Goal: Task Accomplishment & Management: Complete application form

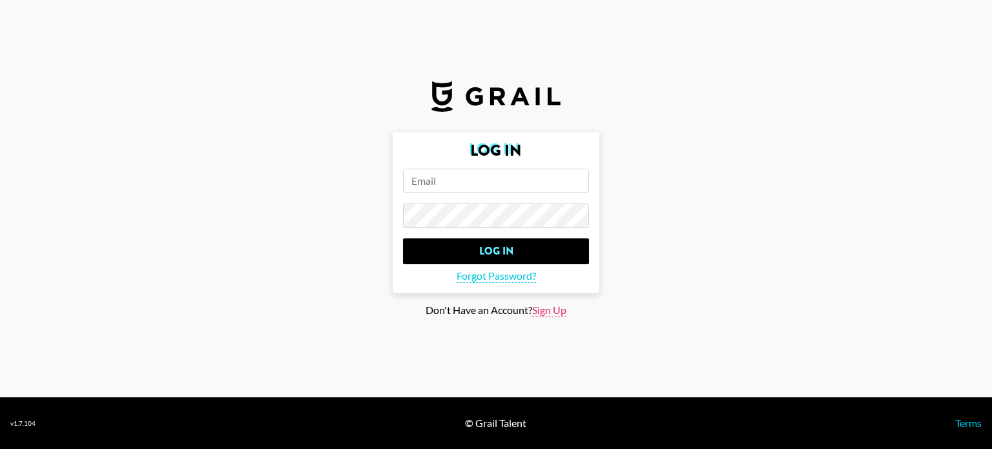
click at [550, 316] on span "Sign Up" at bounding box center [549, 311] width 34 height 14
type input "Sign Up"
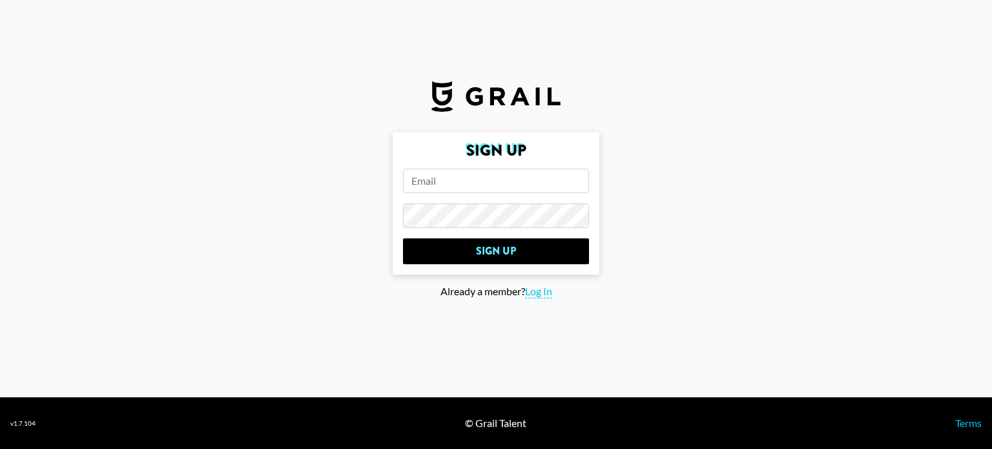
click at [460, 180] on input "email" at bounding box center [496, 181] width 186 height 25
type input "[EMAIL_ADDRESS][DOMAIN_NAME]"
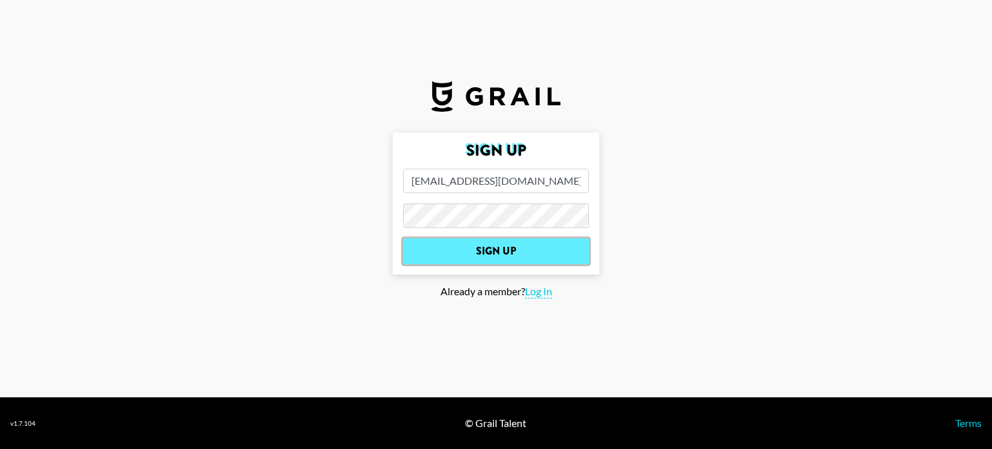
click at [493, 255] on input "Sign Up" at bounding box center [496, 251] width 186 height 26
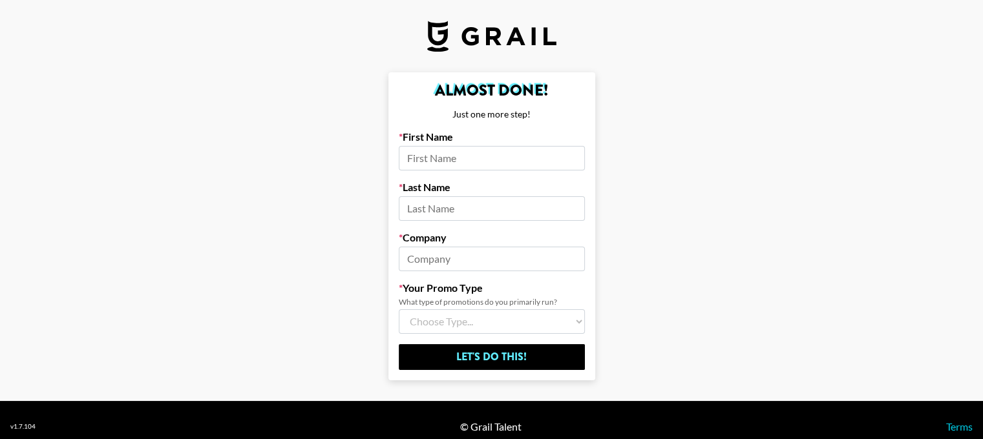
click at [514, 155] on input at bounding box center [492, 158] width 186 height 25
type input "Roey"
click at [476, 207] on input at bounding box center [492, 208] width 186 height 25
type input "Sid"
click at [474, 260] on input at bounding box center [492, 259] width 186 height 25
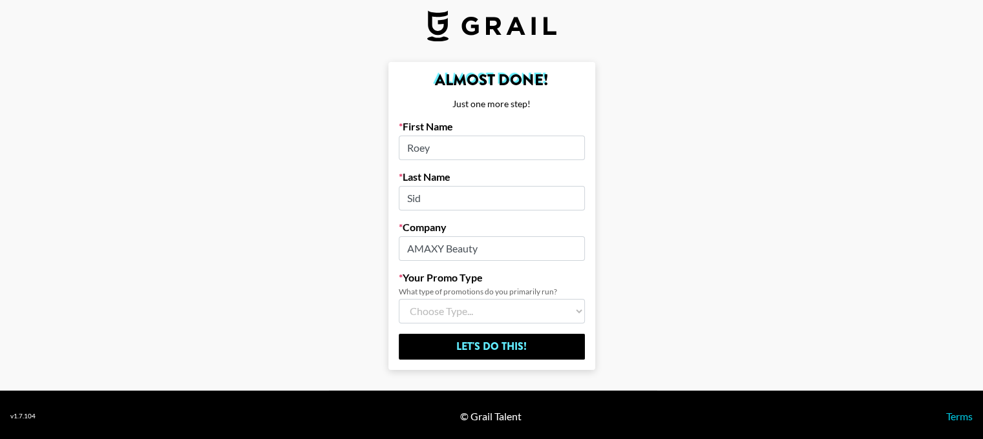
scroll to position [13, 0]
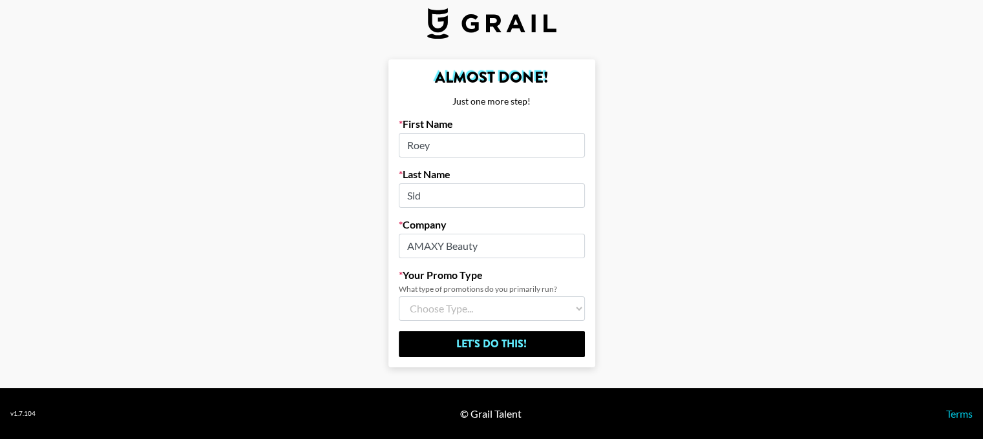
type input "AMAXY Beauty"
click at [525, 291] on div "What type of promotions do you primarily run?" at bounding box center [492, 289] width 186 height 10
click at [521, 306] on select "Choose Type... Song Promos Brand Promos Both (I work at an Agency)" at bounding box center [492, 309] width 186 height 25
select select "Brand"
click at [403, 297] on select "Choose Type... Song Promos Brand Promos Both (I work at an Agency)" at bounding box center [492, 309] width 186 height 25
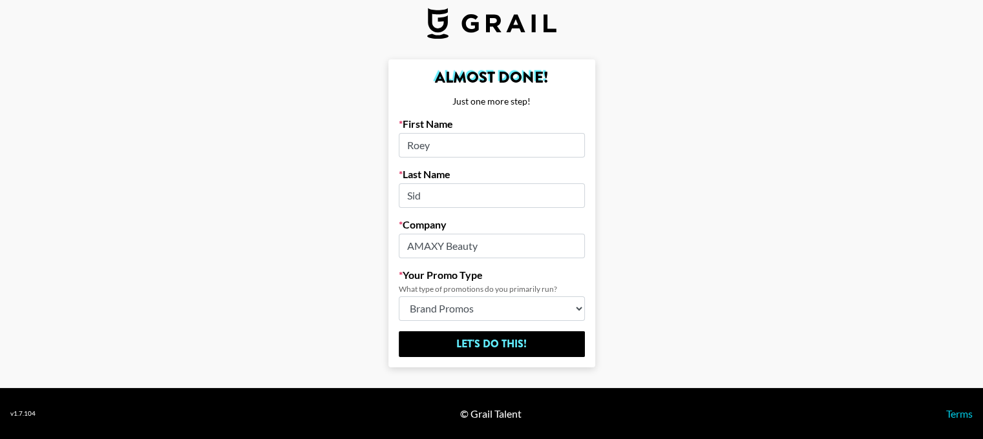
click at [479, 300] on select "Choose Type... Song Promos Brand Promos Both (I work at an Agency)" at bounding box center [492, 309] width 186 height 25
click at [698, 311] on main "Almost Done! Just one more step! First Name Roey Last Name [PERSON_NAME] Compan…" at bounding box center [491, 213] width 962 height 308
click at [459, 190] on input "Sid" at bounding box center [492, 195] width 186 height 25
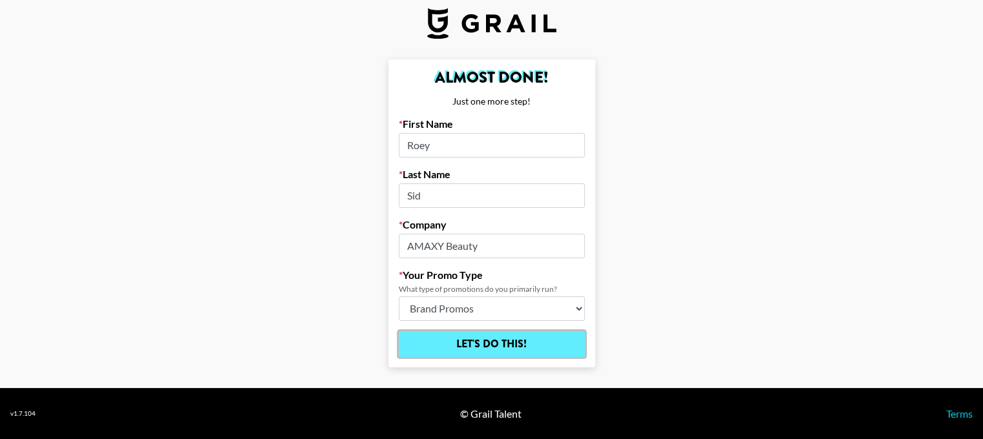
click at [499, 346] on input "Let's Do This!" at bounding box center [492, 344] width 186 height 26
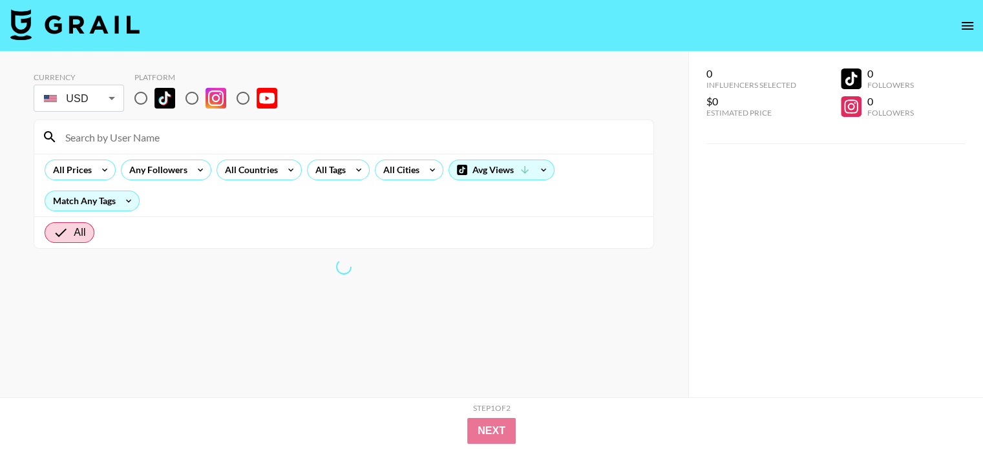
scroll to position [18, 0]
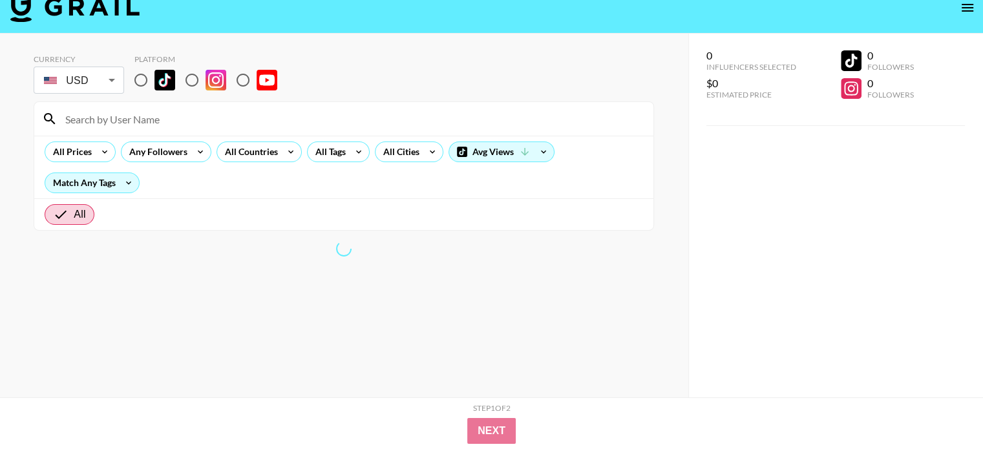
click at [145, 94] on input "radio" at bounding box center [140, 80] width 27 height 27
radio input "true"
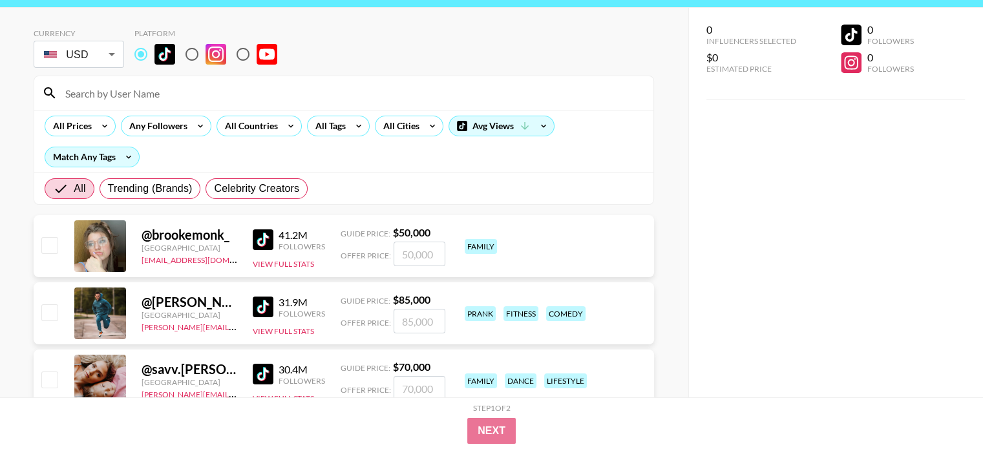
scroll to position [0, 0]
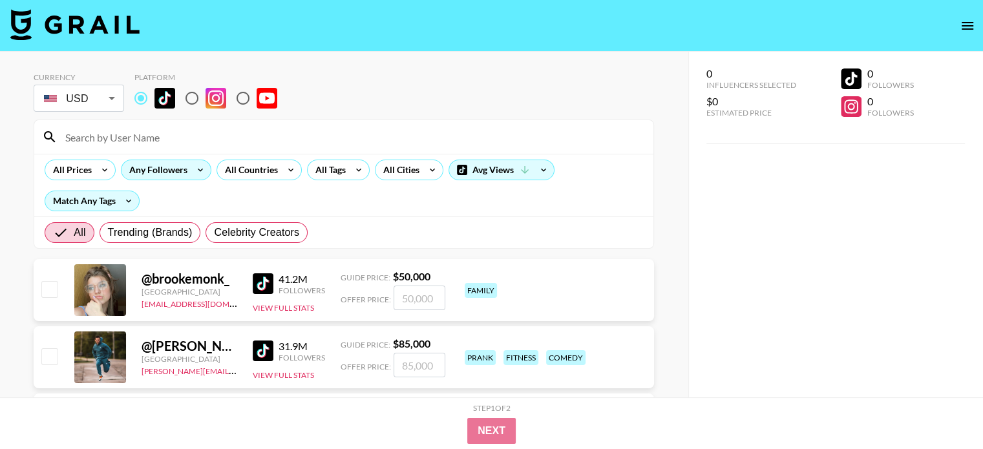
click at [182, 171] on div "Any Followers" at bounding box center [155, 169] width 68 height 19
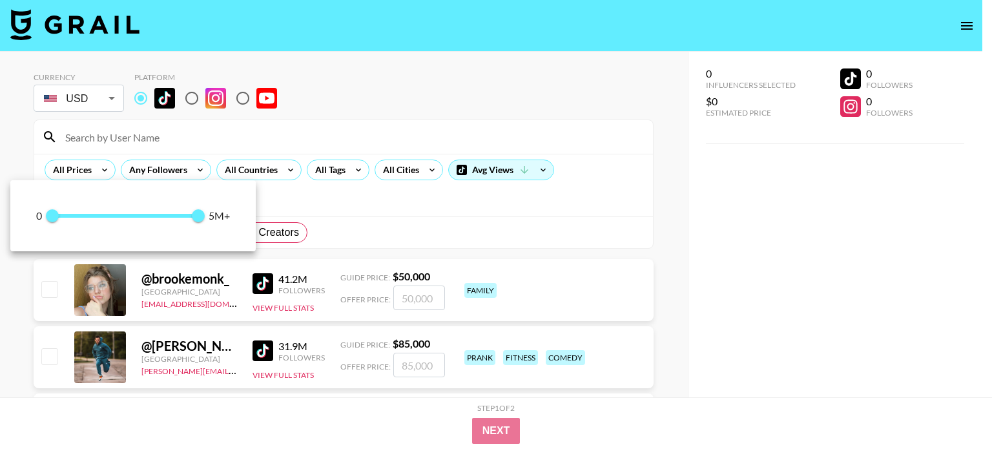
click at [185, 168] on div at bounding box center [496, 224] width 992 height 449
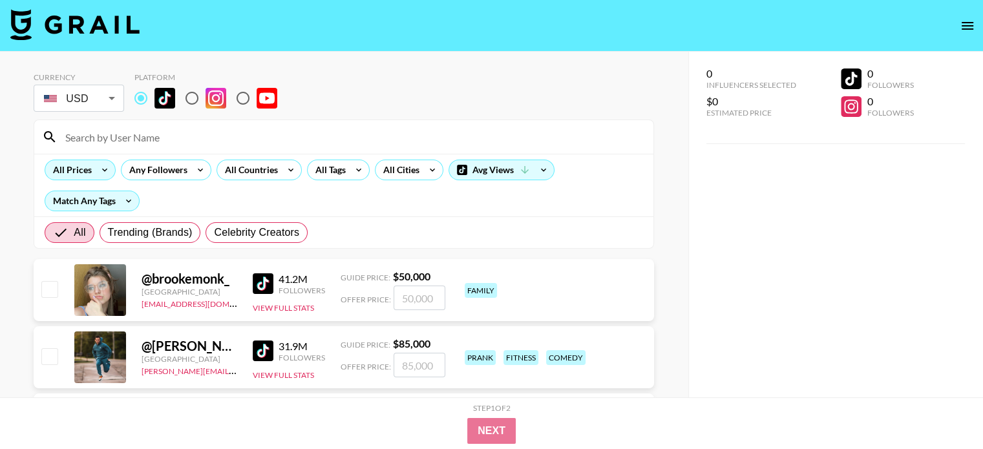
click at [90, 167] on div "All Prices" at bounding box center [69, 169] width 49 height 19
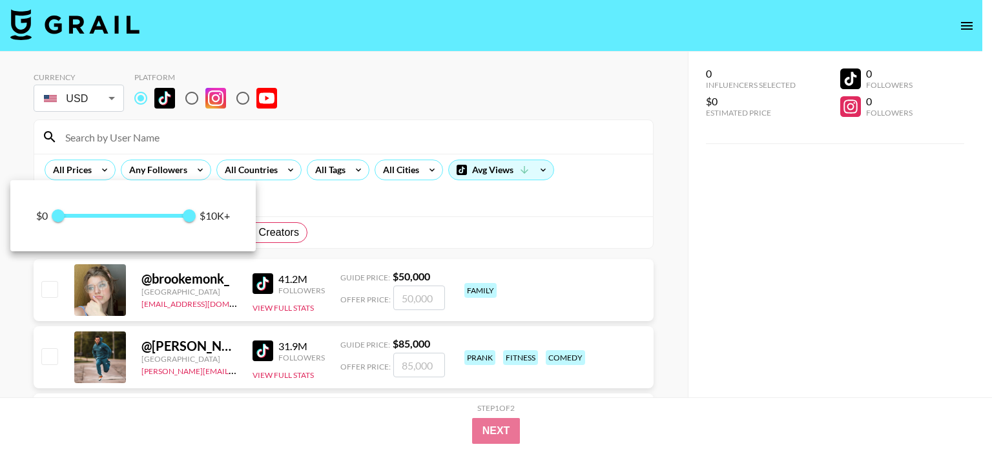
click at [101, 167] on div at bounding box center [496, 224] width 992 height 449
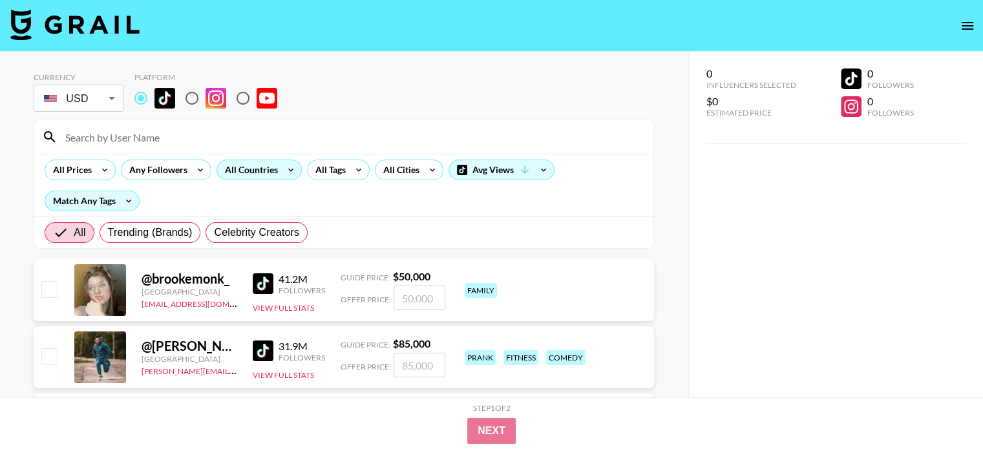
click at [253, 175] on div "All Countries" at bounding box center [248, 169] width 63 height 19
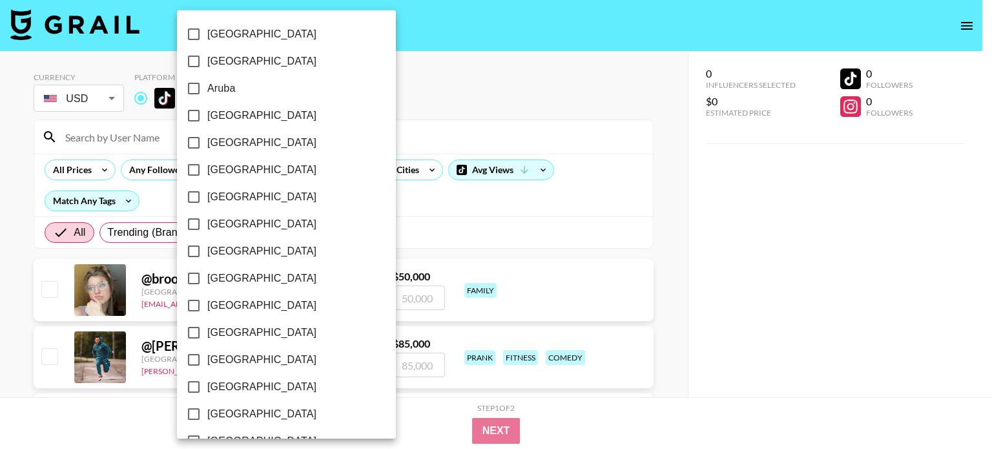
click at [431, 200] on div at bounding box center [496, 224] width 992 height 449
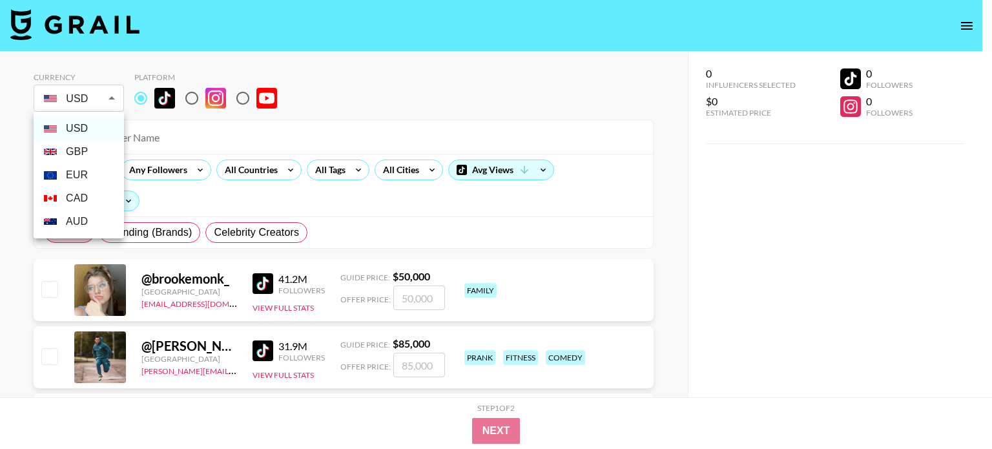
click at [420, 210] on div at bounding box center [496, 224] width 992 height 449
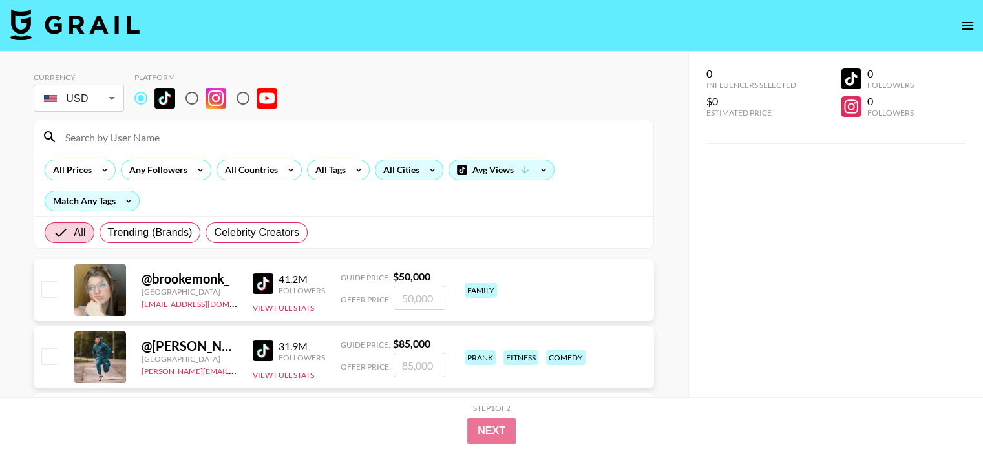
click at [420, 177] on div "All Cities" at bounding box center [409, 170] width 68 height 21
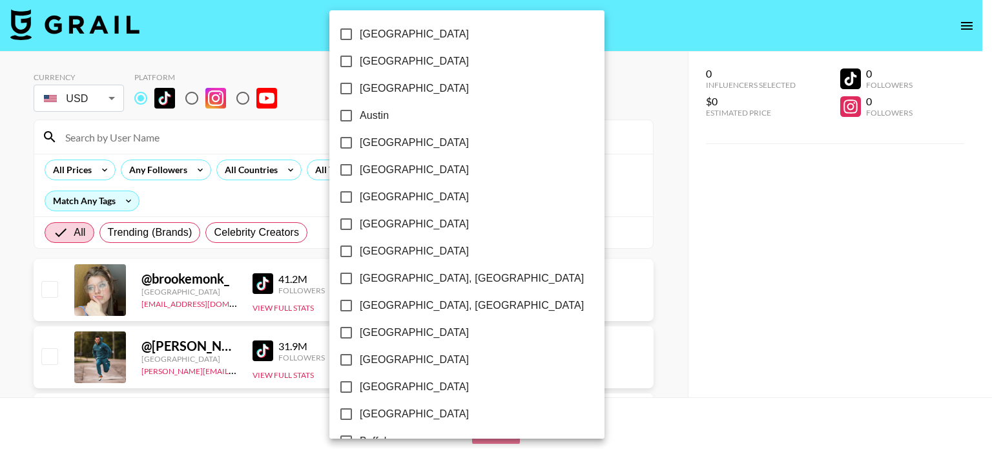
drag, startPoint x: 311, startPoint y: 208, endPoint x: 305, endPoint y: 195, distance: 14.4
click at [311, 207] on div at bounding box center [496, 224] width 992 height 449
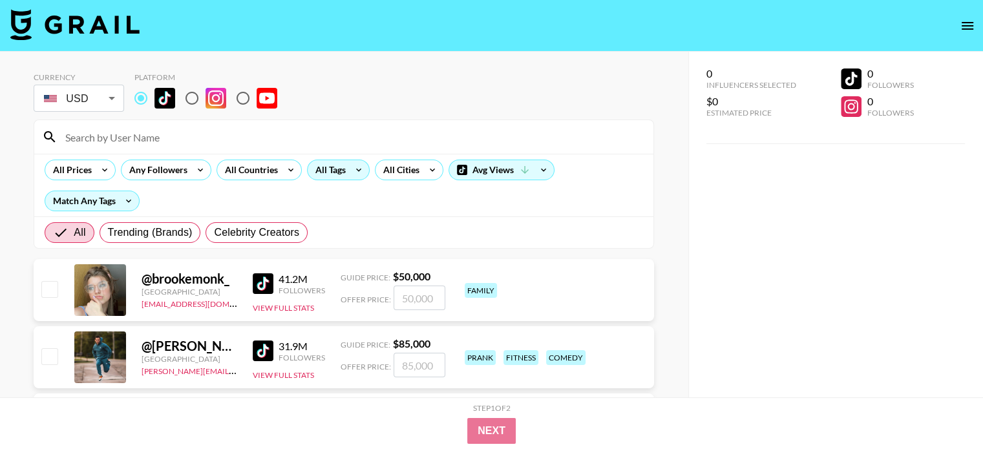
click at [336, 172] on div "All Tags" at bounding box center [328, 169] width 41 height 19
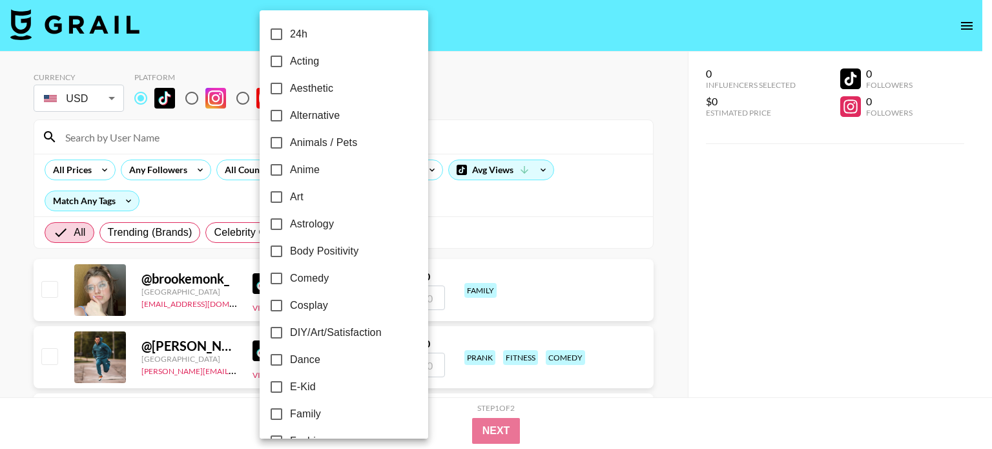
click at [455, 214] on div at bounding box center [496, 224] width 992 height 449
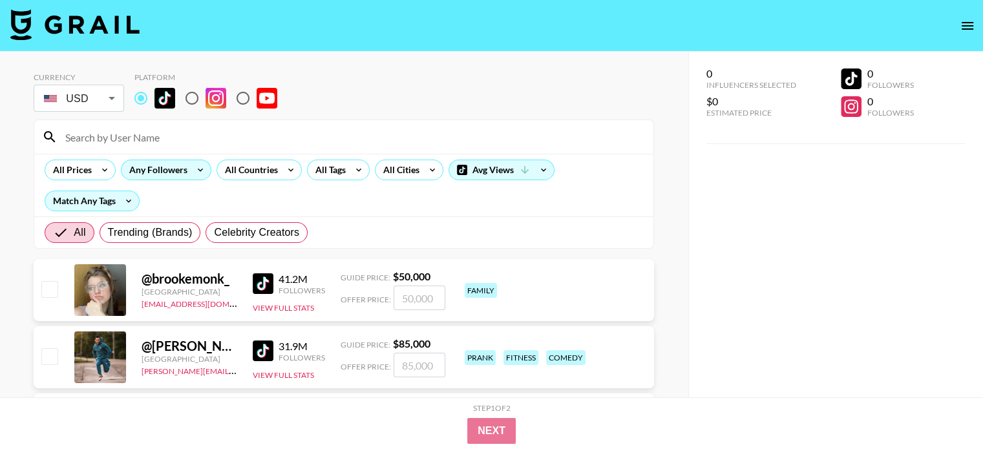
click at [174, 173] on div "Any Followers" at bounding box center [155, 169] width 68 height 19
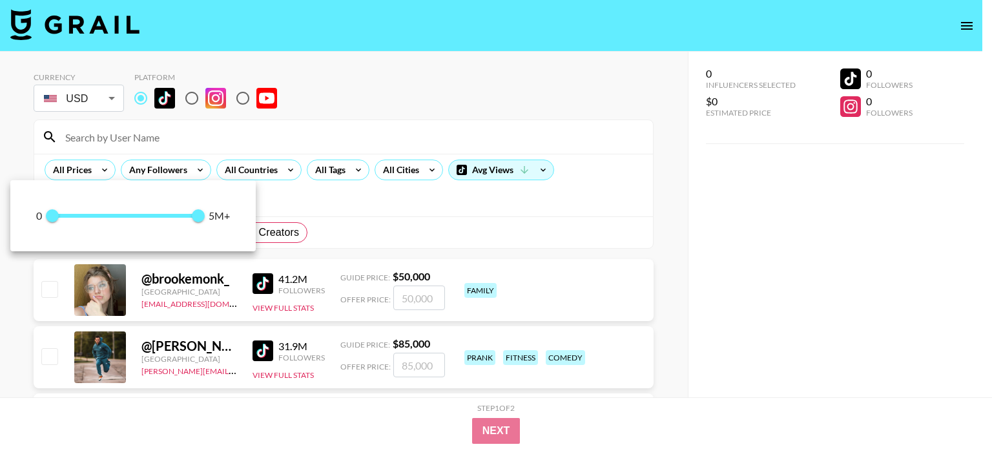
click at [191, 173] on div at bounding box center [496, 224] width 992 height 449
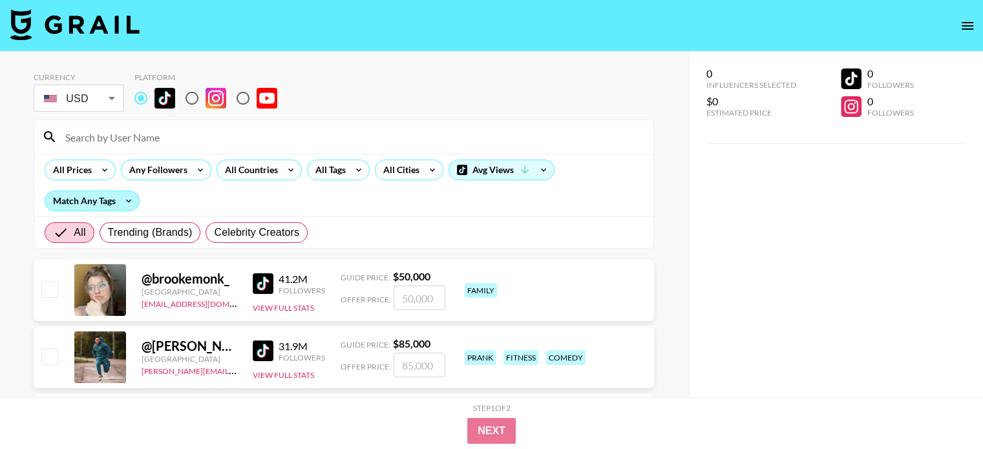
click at [114, 200] on div "Match Any Tags" at bounding box center [92, 200] width 94 height 19
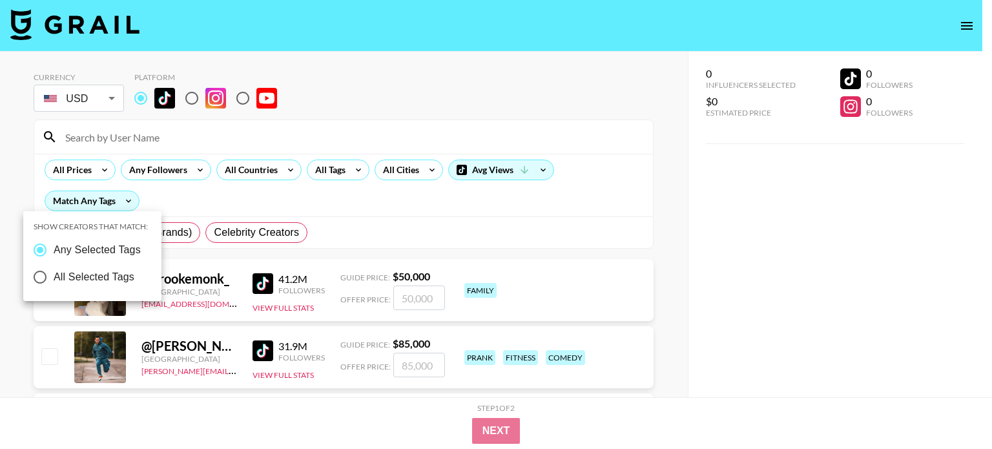
click at [116, 199] on div at bounding box center [496, 224] width 992 height 449
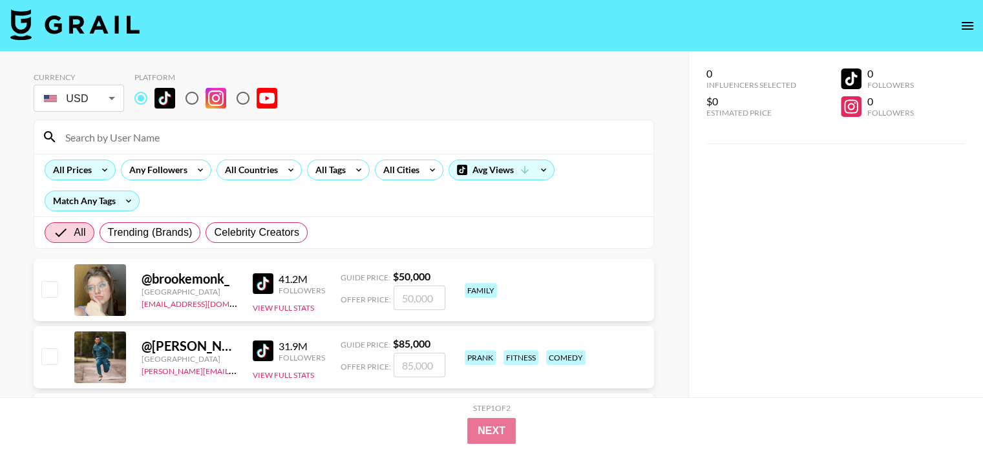
click at [98, 175] on icon at bounding box center [104, 169] width 21 height 19
